Goal: Information Seeking & Learning: Learn about a topic

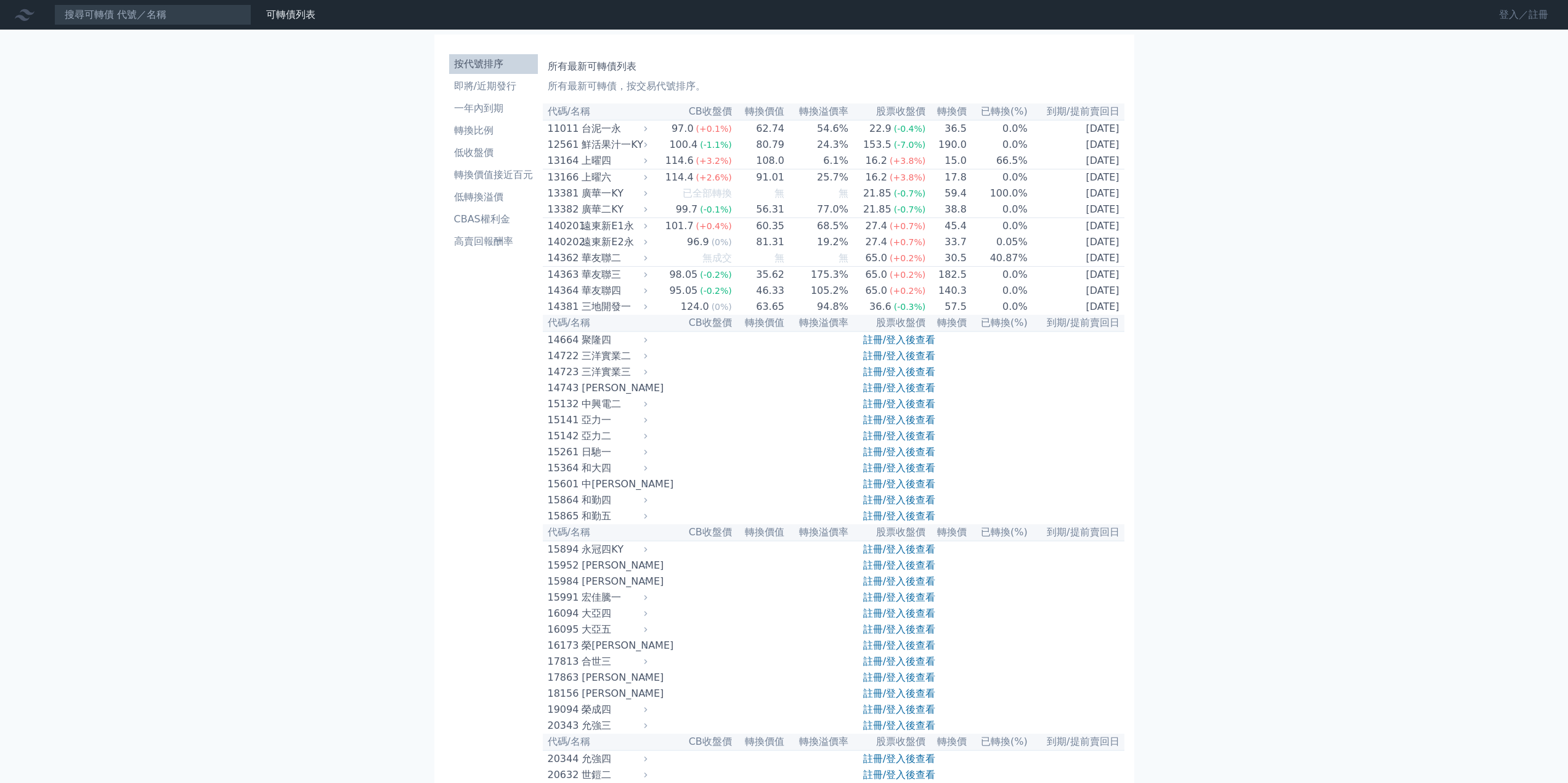
click at [1512, 16] on link "登入／註冊" at bounding box center [1523, 14] width 69 height 20
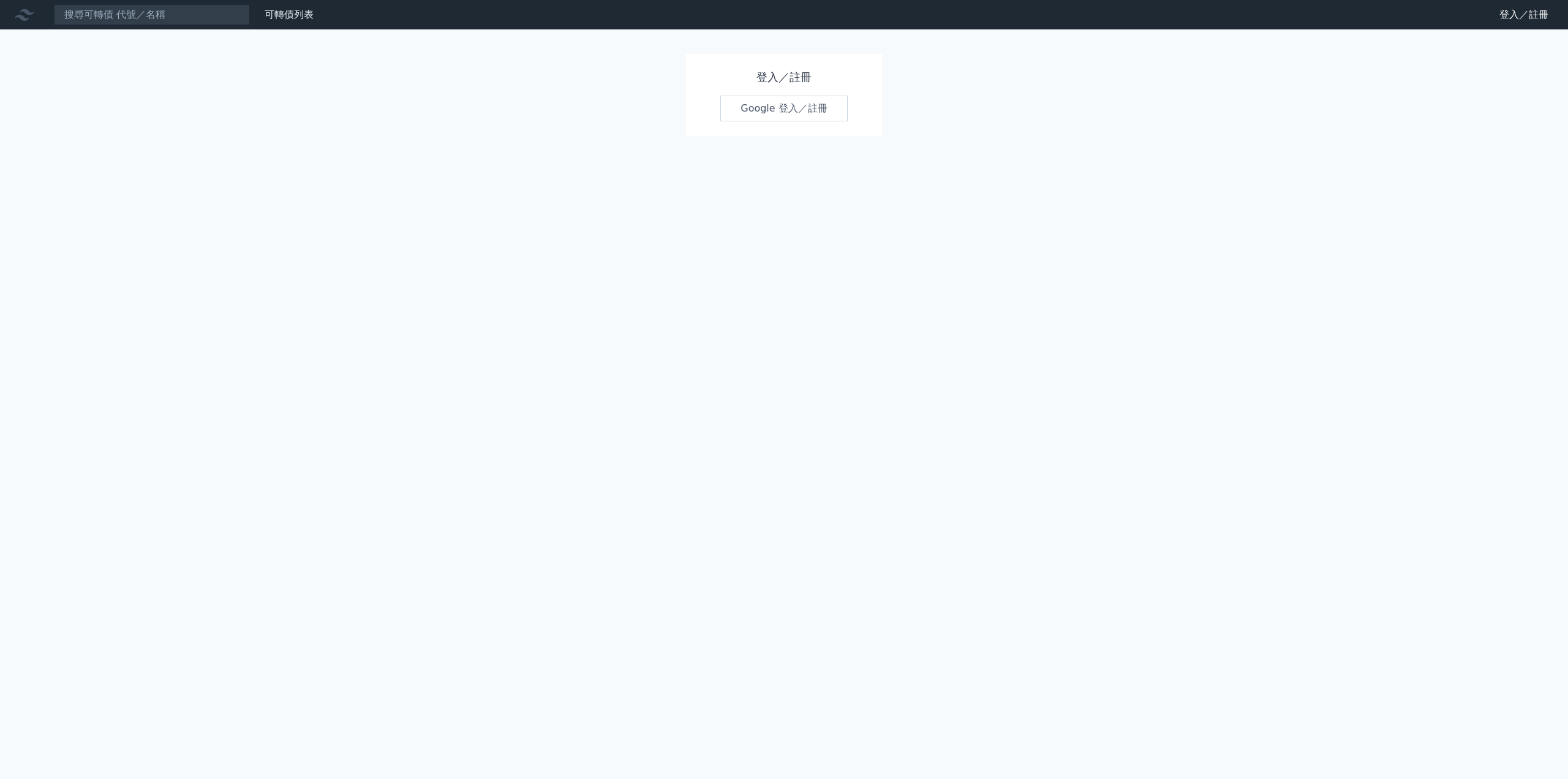
click at [821, 108] on link "Google 登入／註冊" at bounding box center [784, 108] width 128 height 26
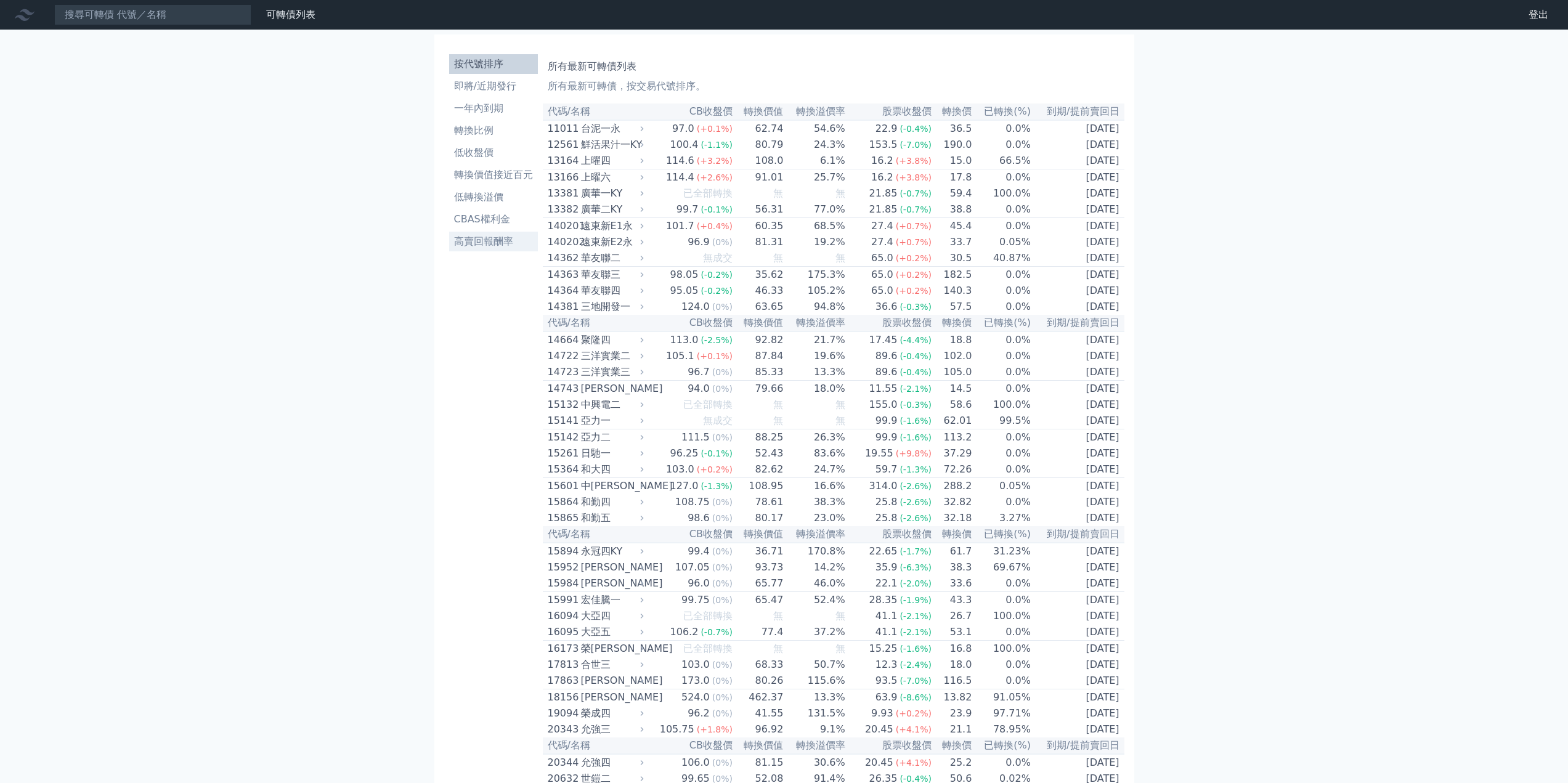
click at [472, 235] on li "高賣回報酬率" at bounding box center [493, 241] width 89 height 15
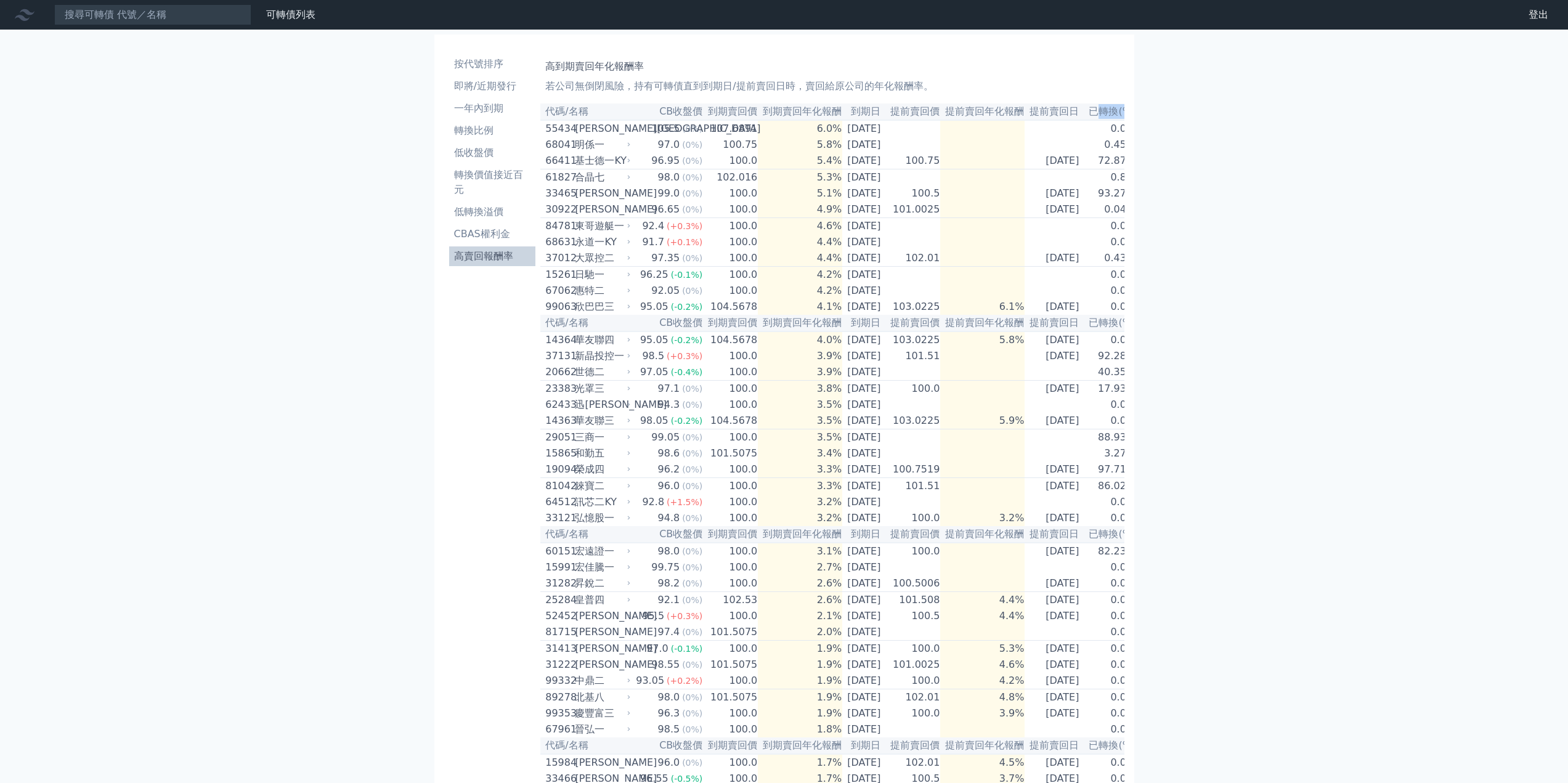
scroll to position [0, 22]
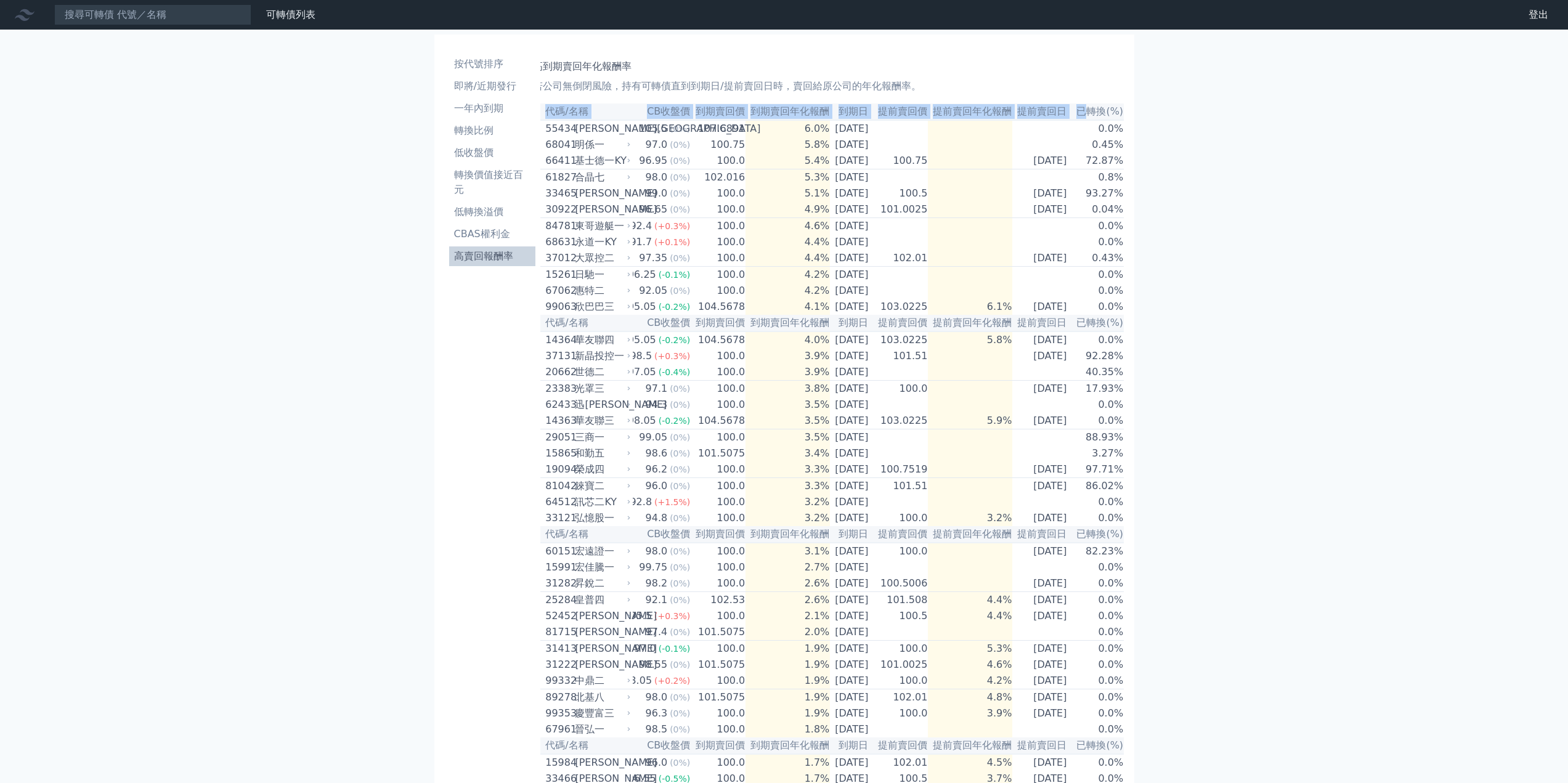
drag, startPoint x: 1110, startPoint y: 113, endPoint x: 1225, endPoint y: 129, distance: 116.1
click at [1225, 129] on div "可轉債列表 財務數據 可轉債列表 財務數據 登出 登出 按代號排序 即將/近期發行 一年內到期 轉換比例 低收盤價 轉換價值接近百元 低轉換溢價" at bounding box center [784, 533] width 1568 height 1066
click at [1259, 149] on div "可轉債列表 財務數據 可轉債列表 財務數據 登出 登出 按代號排序 即將/近期發行 一年內到期 轉換比例 低收盤價 轉換價值接近百元 低轉換溢價" at bounding box center [784, 533] width 1568 height 1066
drag, startPoint x: 983, startPoint y: 101, endPoint x: 635, endPoint y: 102, distance: 348.0
click at [635, 102] on div "高到期賣回年化報酬率 若公司無倒閉風險，持有可轉債直到到期日/提前賣回日時，賣回給原公司的年化報酬率。 代碼/名稱 CB收盤價 到期賣回價 到期賣回年化報酬 …" at bounding box center [831, 548] width 583 height 997
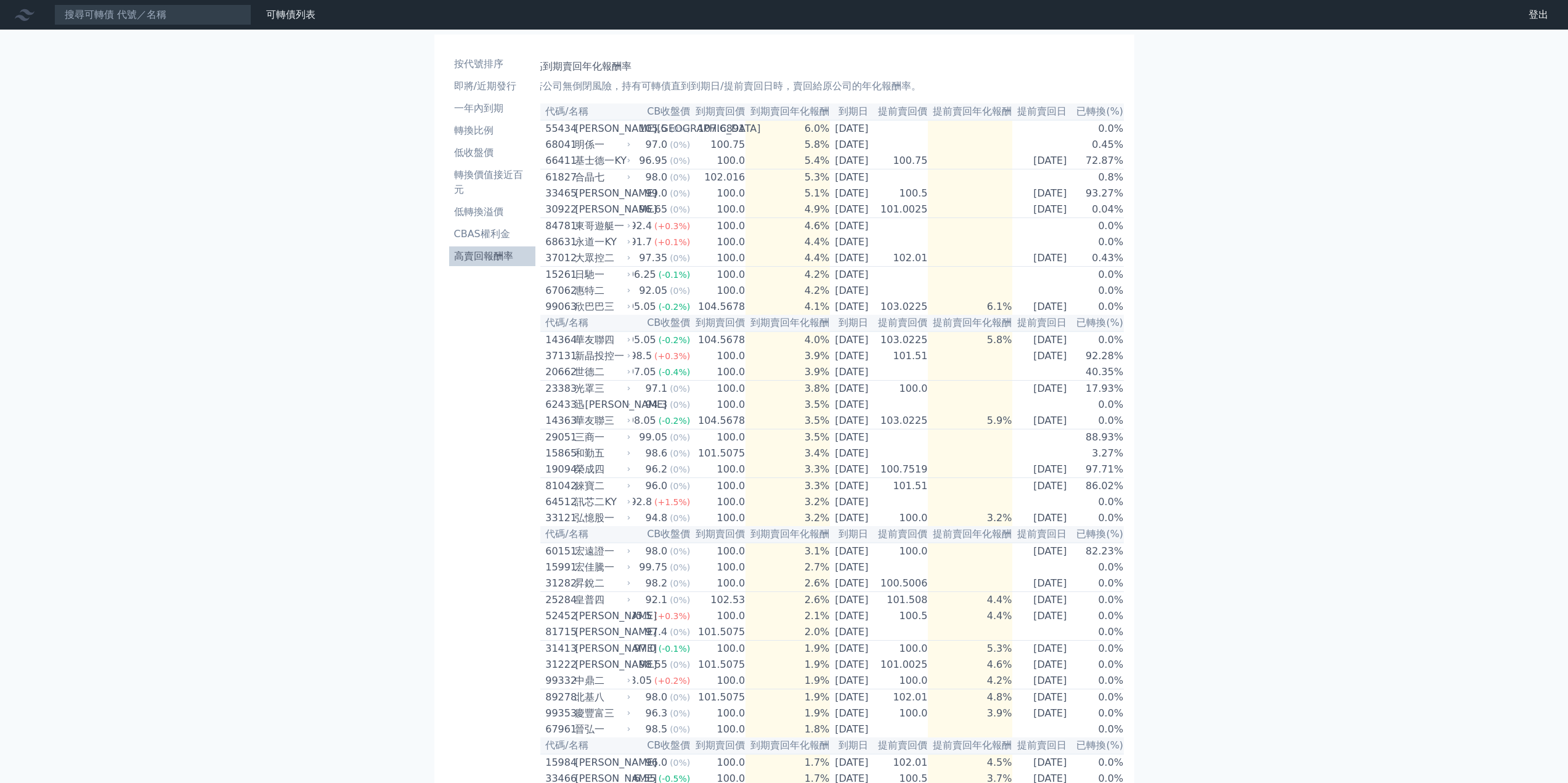
click at [431, 338] on div "按代號排序 即將/近期發行 一年內到期 轉換比例 低收盤價 轉換價值接近百元 低轉換溢價 CBAS權利金 高賣回報酬率 高到期賣回年化報酬率 若公司無倒閉風險…" at bounding box center [784, 548] width 710 height 1036
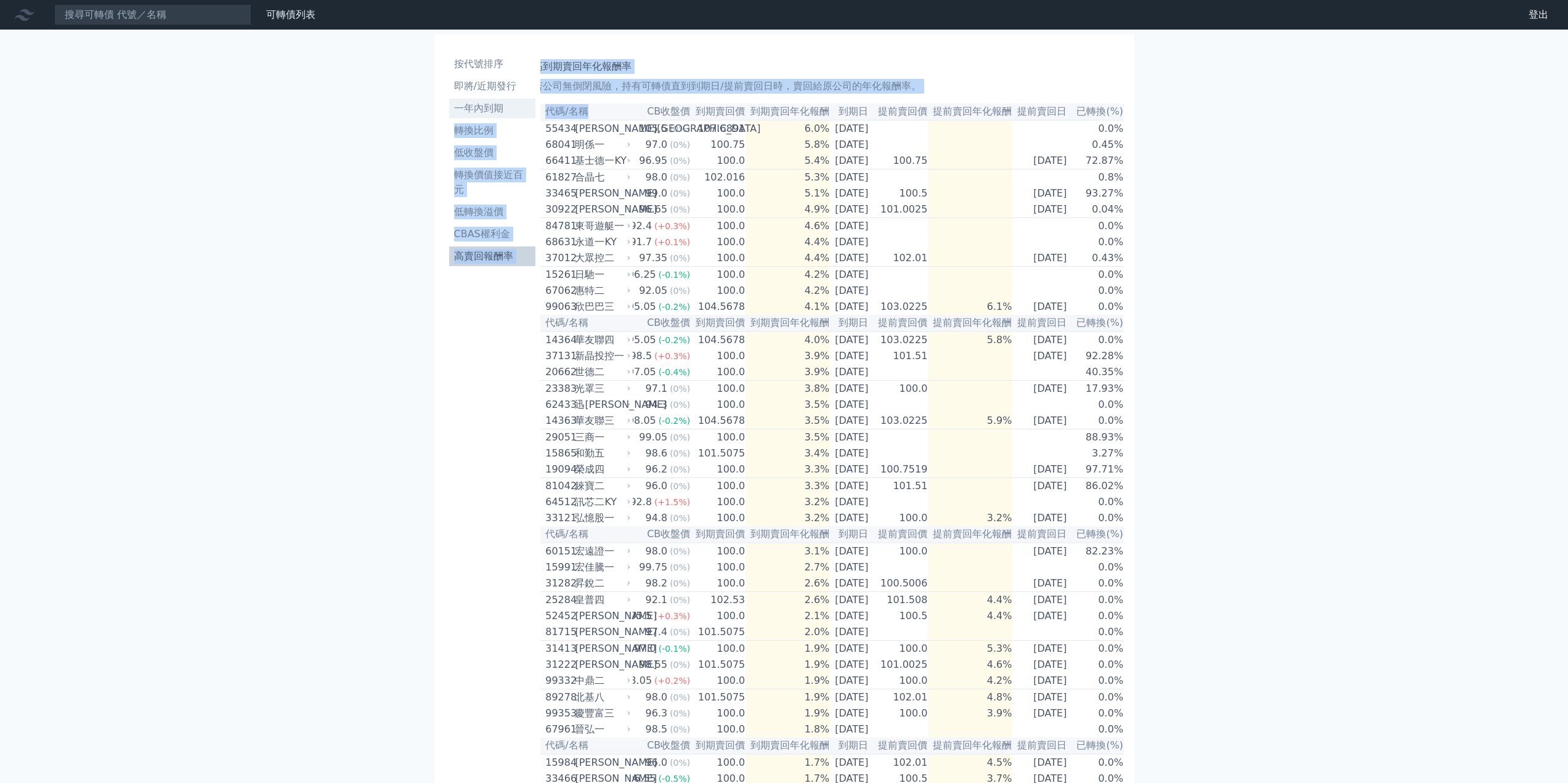
scroll to position [0, 0]
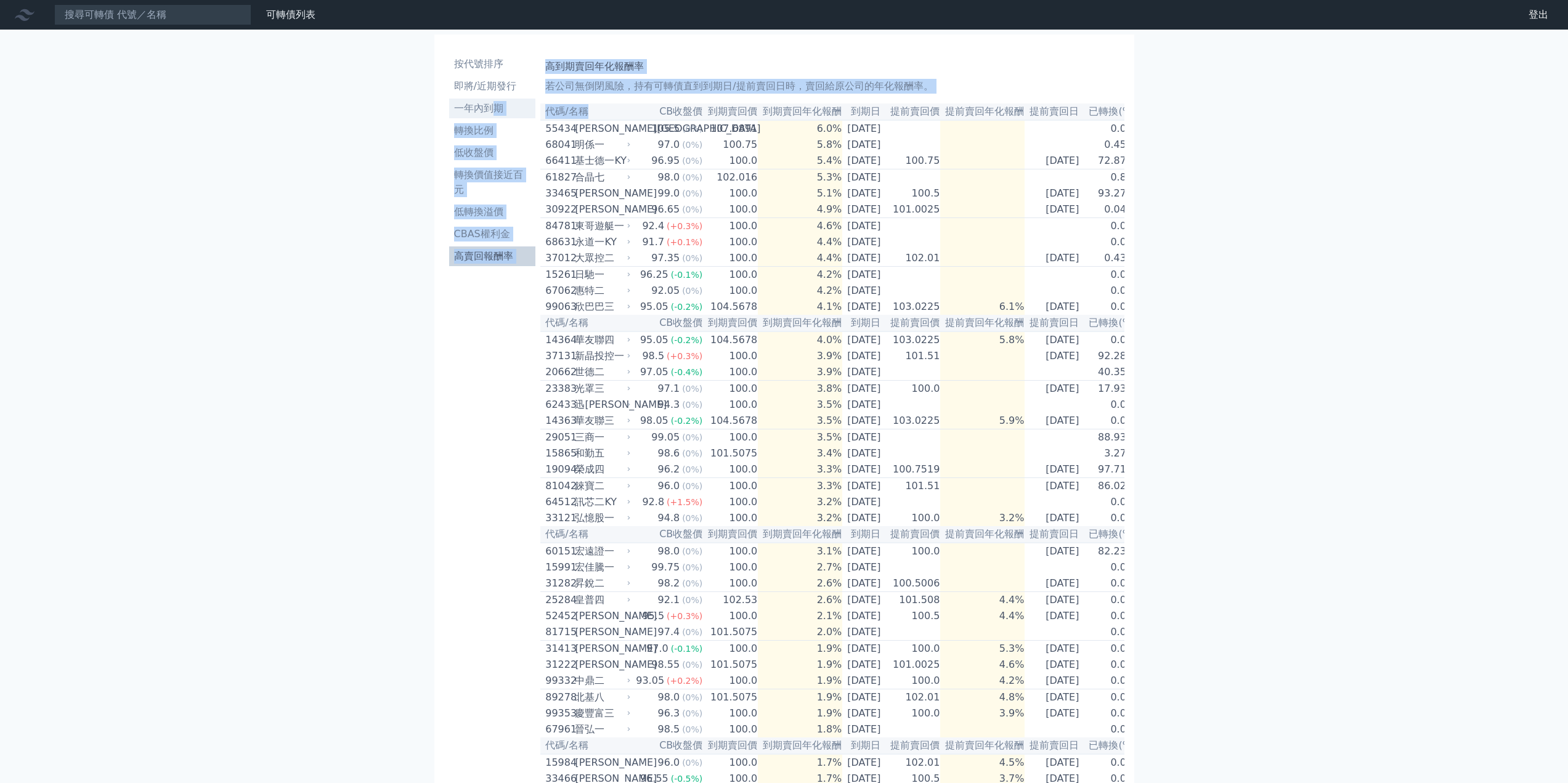
drag, startPoint x: 586, startPoint y: 108, endPoint x: 491, endPoint y: 109, distance: 95.0
click at [491, 109] on div "按代號排序 即將/近期發行 一年內到期 轉換比例 低收盤價 轉換價值接近百元 低轉換溢價 CBAS權利金 高賣回報酬率 高到期賣回年化報酬率 若公司無倒閉風險…" at bounding box center [784, 548] width 680 height 1007
click at [1098, 63] on h1 "高到期賣回年化報酬率" at bounding box center [832, 67] width 574 height 15
